Goal: Information Seeking & Learning: Learn about a topic

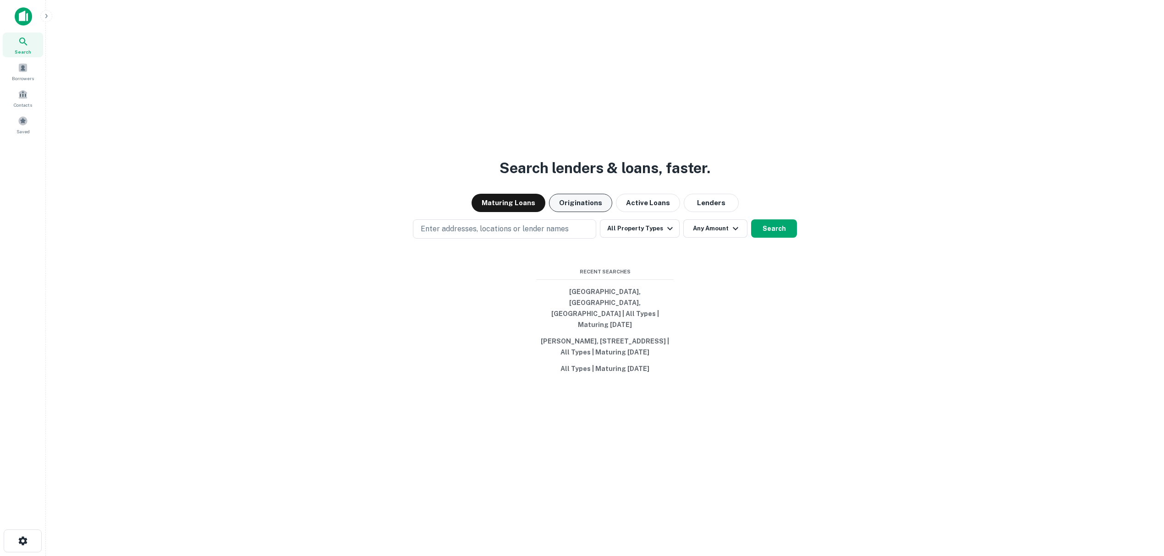
click at [598, 204] on button "Originations" at bounding box center [580, 203] width 63 height 18
click at [495, 235] on p "Enter addresses, locations or lender names" at bounding box center [495, 229] width 148 height 11
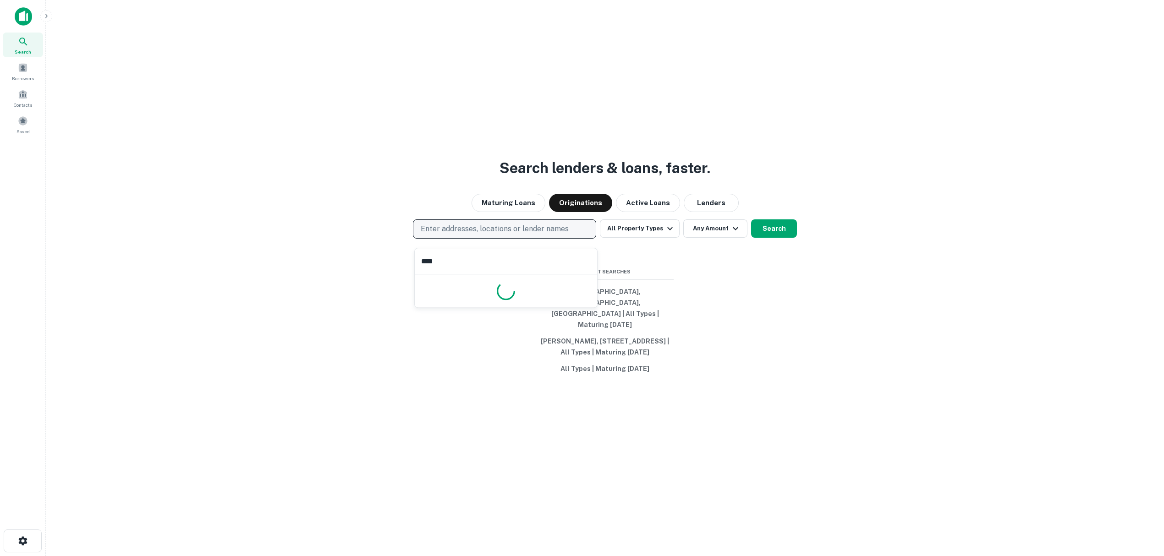
type input "*****"
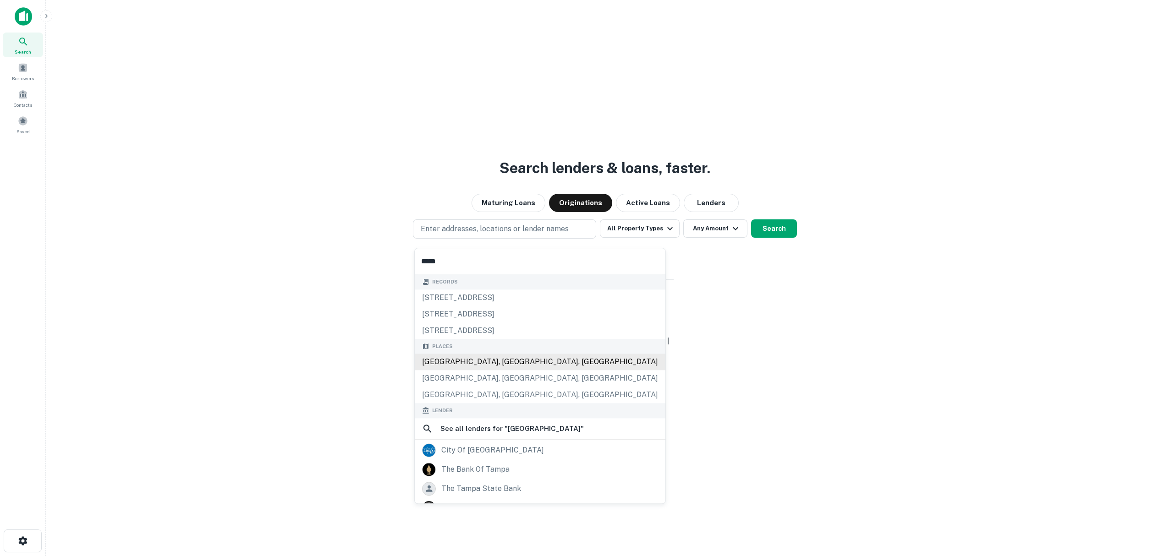
click at [496, 366] on div "[GEOGRAPHIC_DATA], [GEOGRAPHIC_DATA], [GEOGRAPHIC_DATA]" at bounding box center [540, 362] width 251 height 16
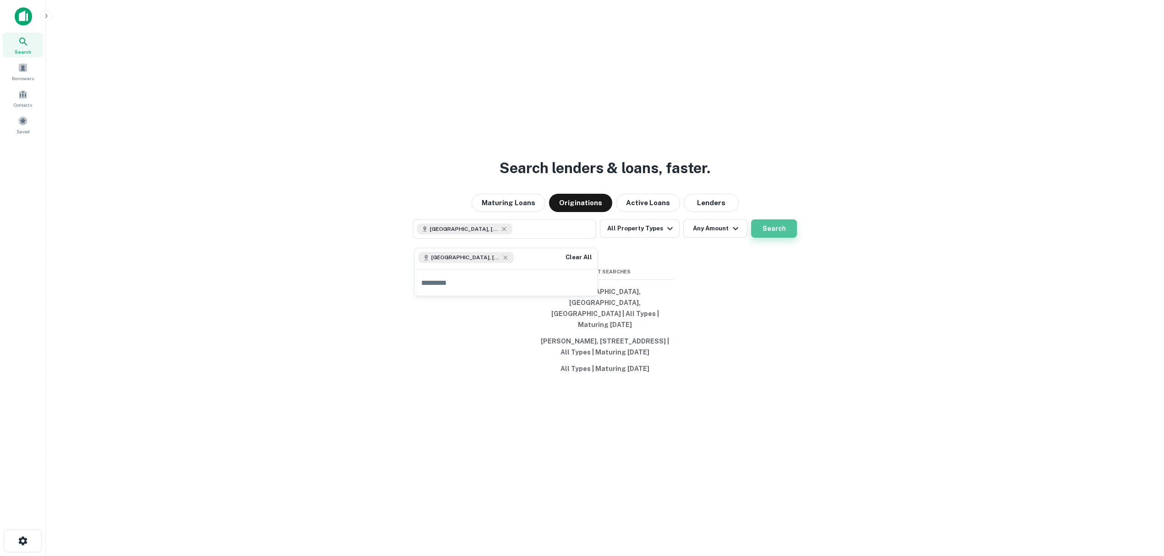
click at [770, 233] on button "Search" at bounding box center [774, 229] width 46 height 18
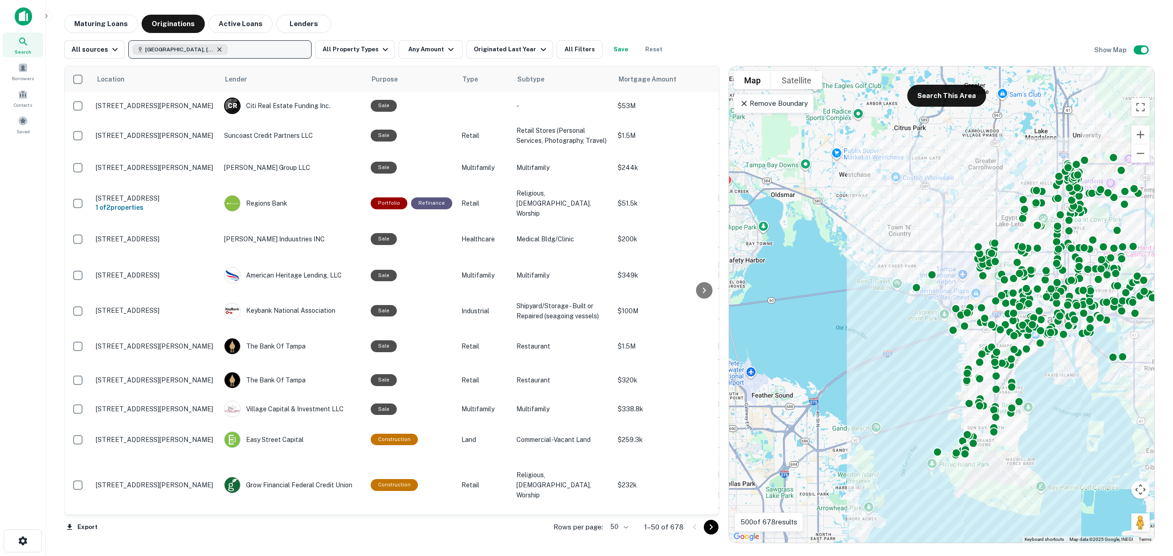
click at [216, 49] on icon "button" at bounding box center [219, 49] width 7 height 7
type input "*****"
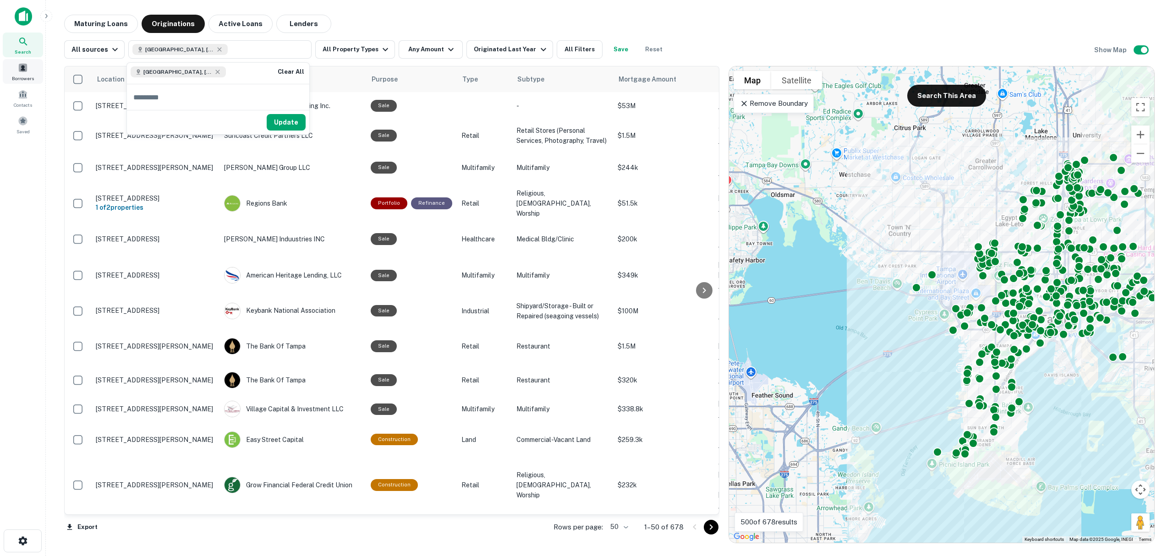
click at [28, 71] on div "Borrowers" at bounding box center [23, 71] width 40 height 25
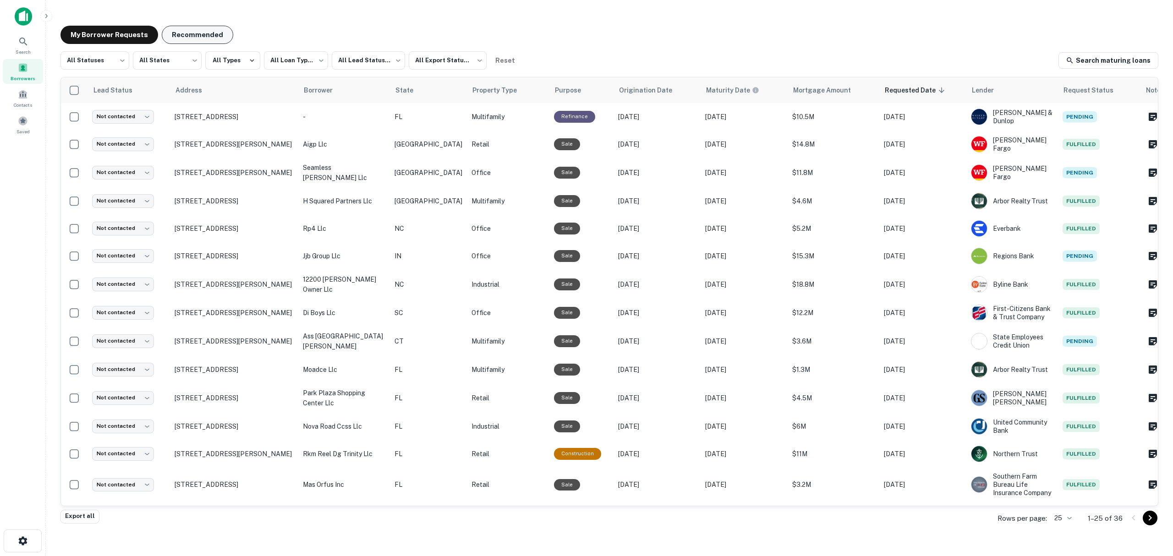
click at [208, 35] on button "Recommended" at bounding box center [197, 35] width 71 height 18
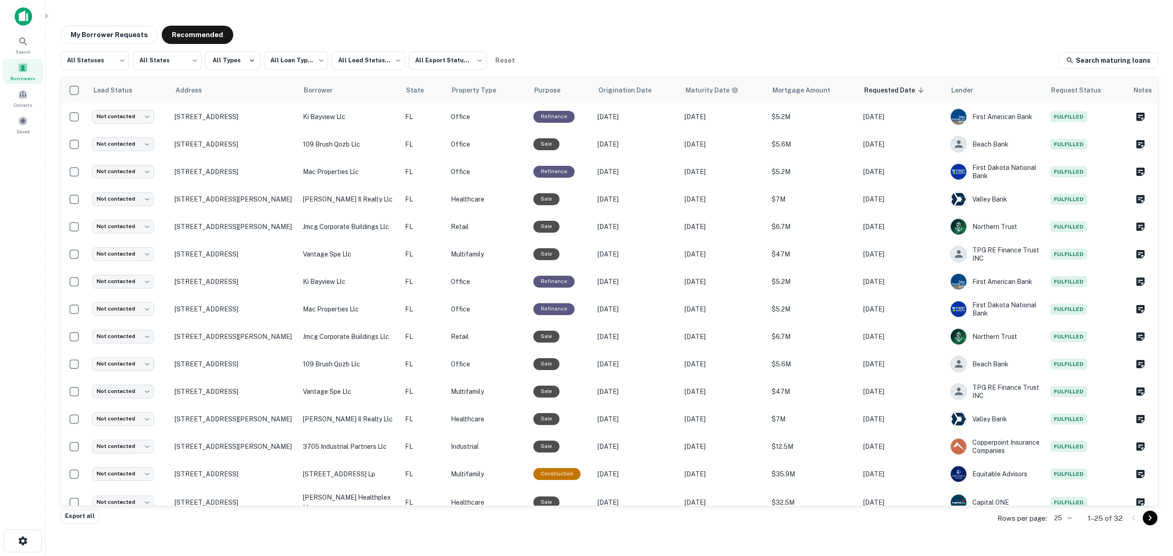
click at [24, 19] on img at bounding box center [23, 16] width 17 height 18
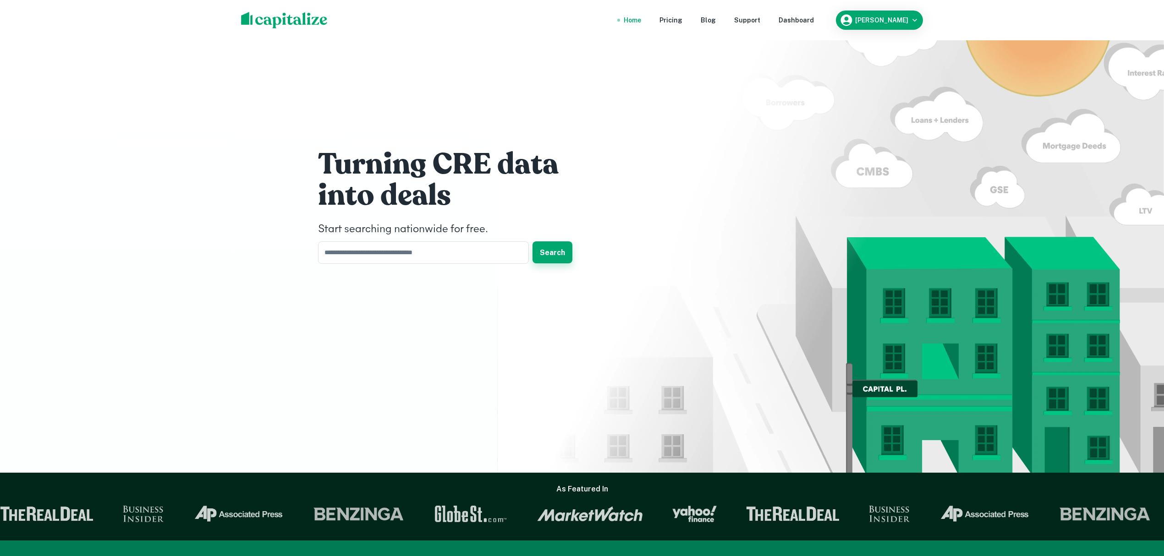
click at [550, 259] on button "Search" at bounding box center [552, 252] width 40 height 22
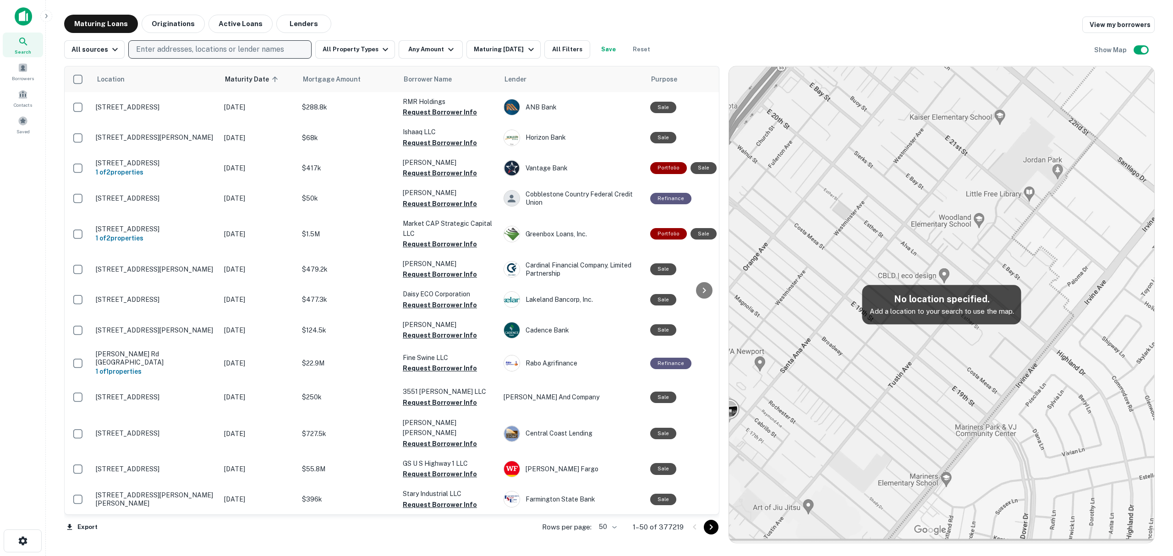
click at [180, 47] on p "Enter addresses, locations or lender names" at bounding box center [210, 49] width 148 height 11
type input "*****"
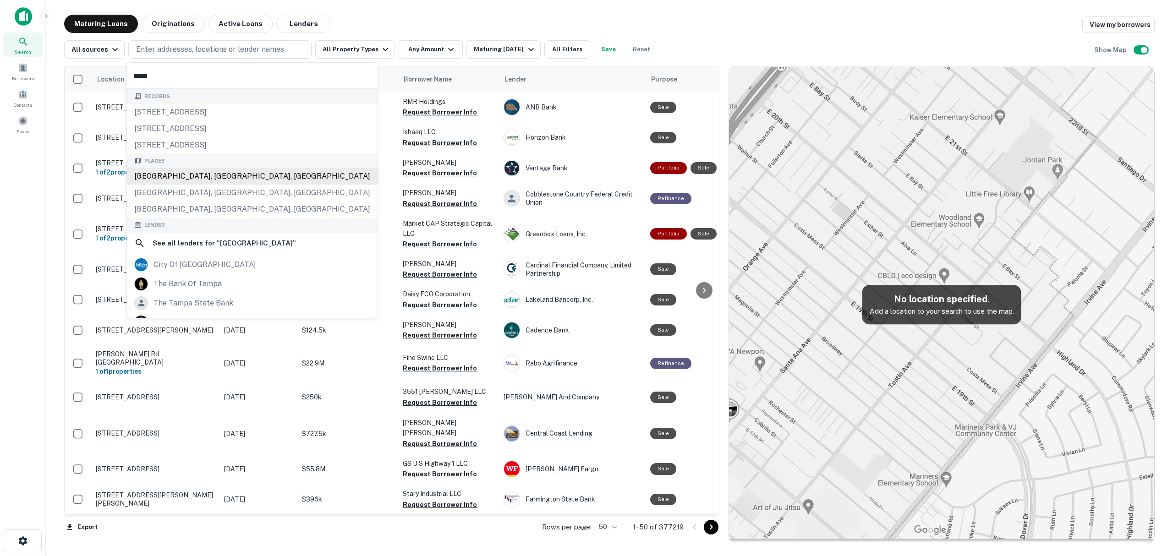
click at [203, 181] on div "Places [GEOGRAPHIC_DATA], [GEOGRAPHIC_DATA], [GEOGRAPHIC_DATA] [GEOGRAPHIC_DATA…" at bounding box center [252, 186] width 251 height 65
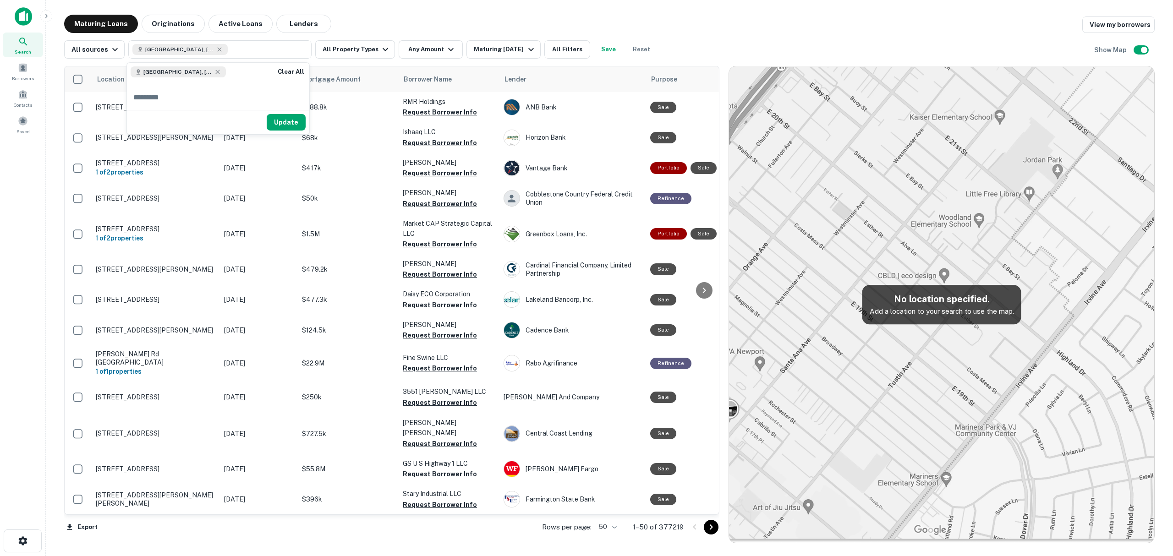
click at [280, 123] on button "Update" at bounding box center [286, 122] width 39 height 16
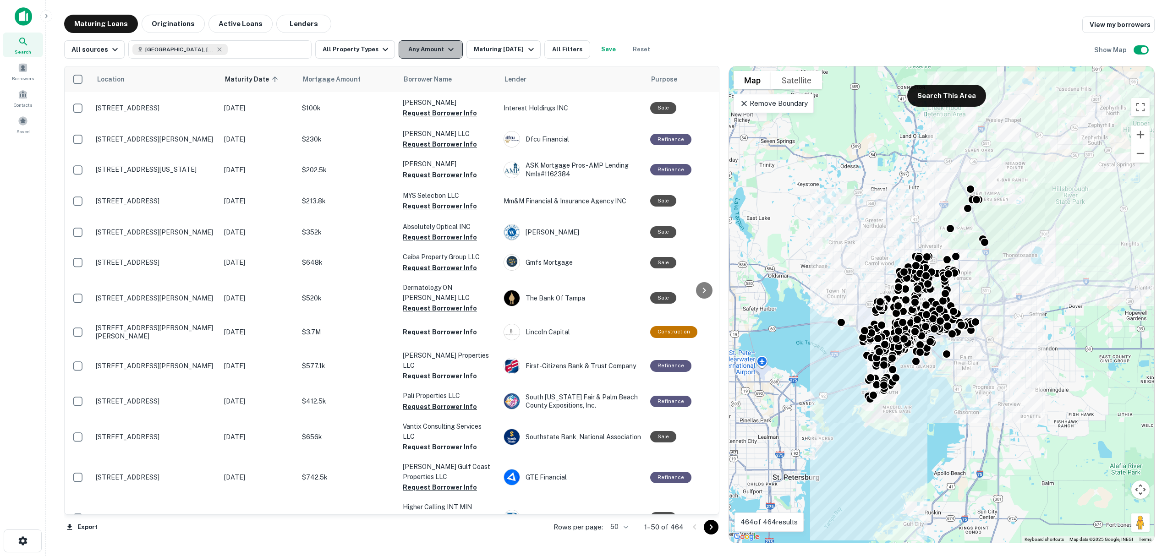
click at [432, 53] on button "Any Amount" at bounding box center [431, 49] width 64 height 18
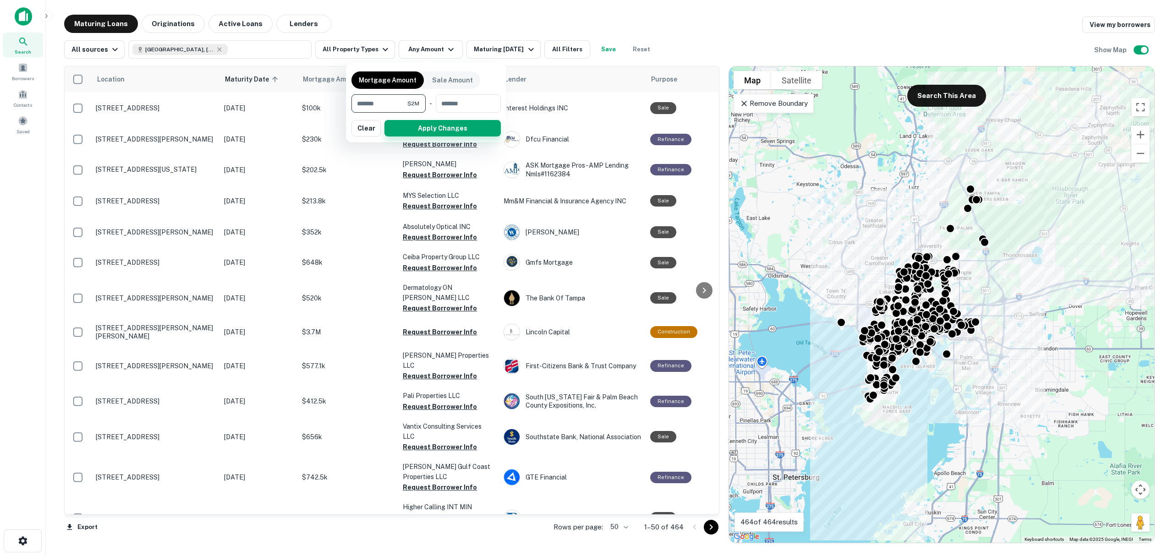
type input "*******"
click at [442, 127] on button "Apply Changes" at bounding box center [442, 128] width 116 height 16
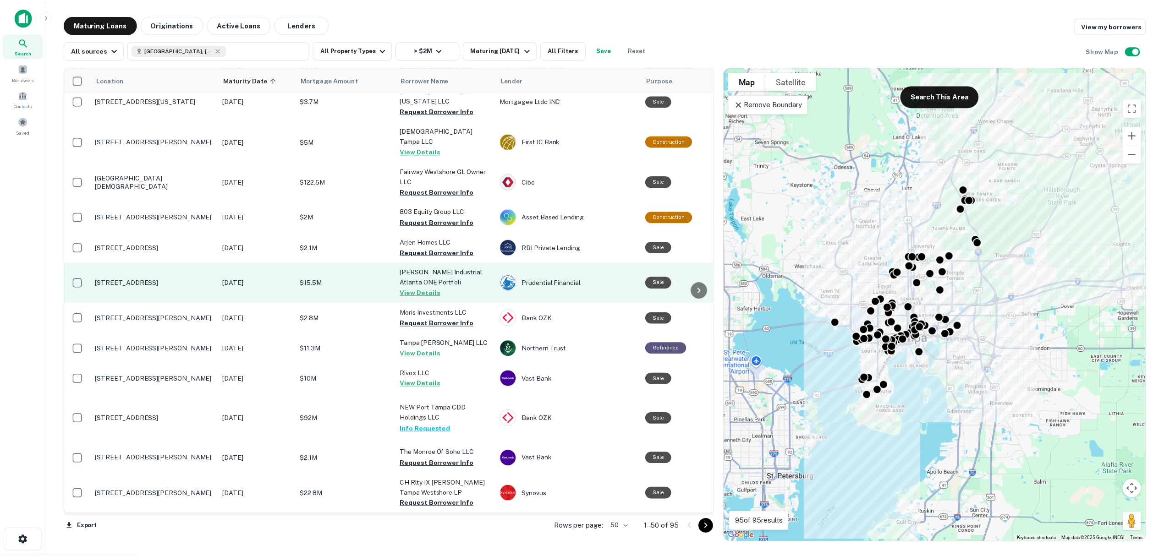
scroll to position [61, 0]
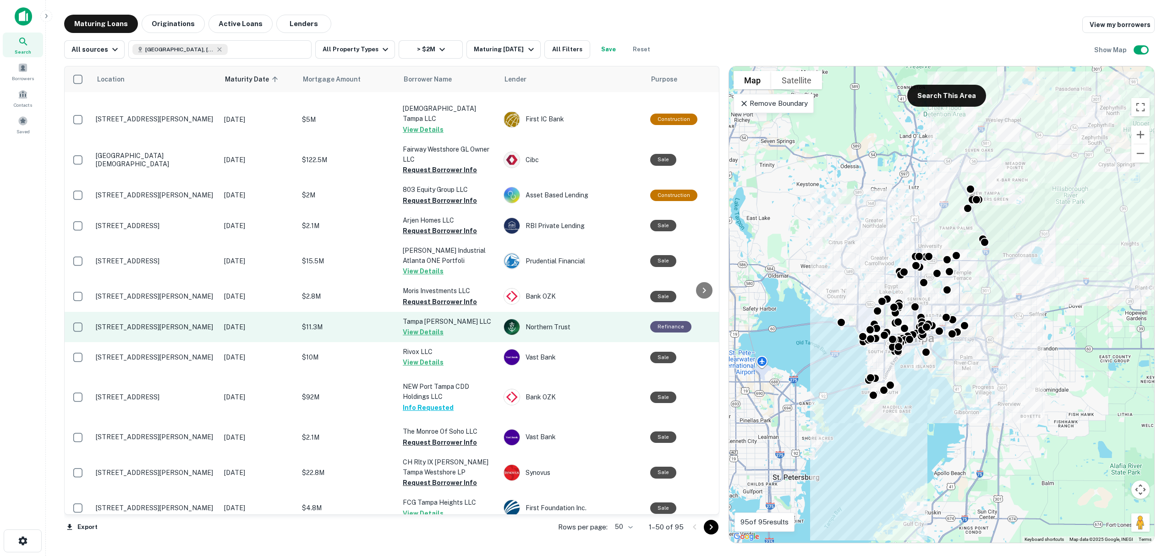
click at [466, 313] on td "Tampa [PERSON_NAME] LLC View Details" at bounding box center [448, 327] width 101 height 30
click at [327, 322] on p "$11.3M" at bounding box center [348, 327] width 92 height 10
